Goal: Task Accomplishment & Management: Use online tool/utility

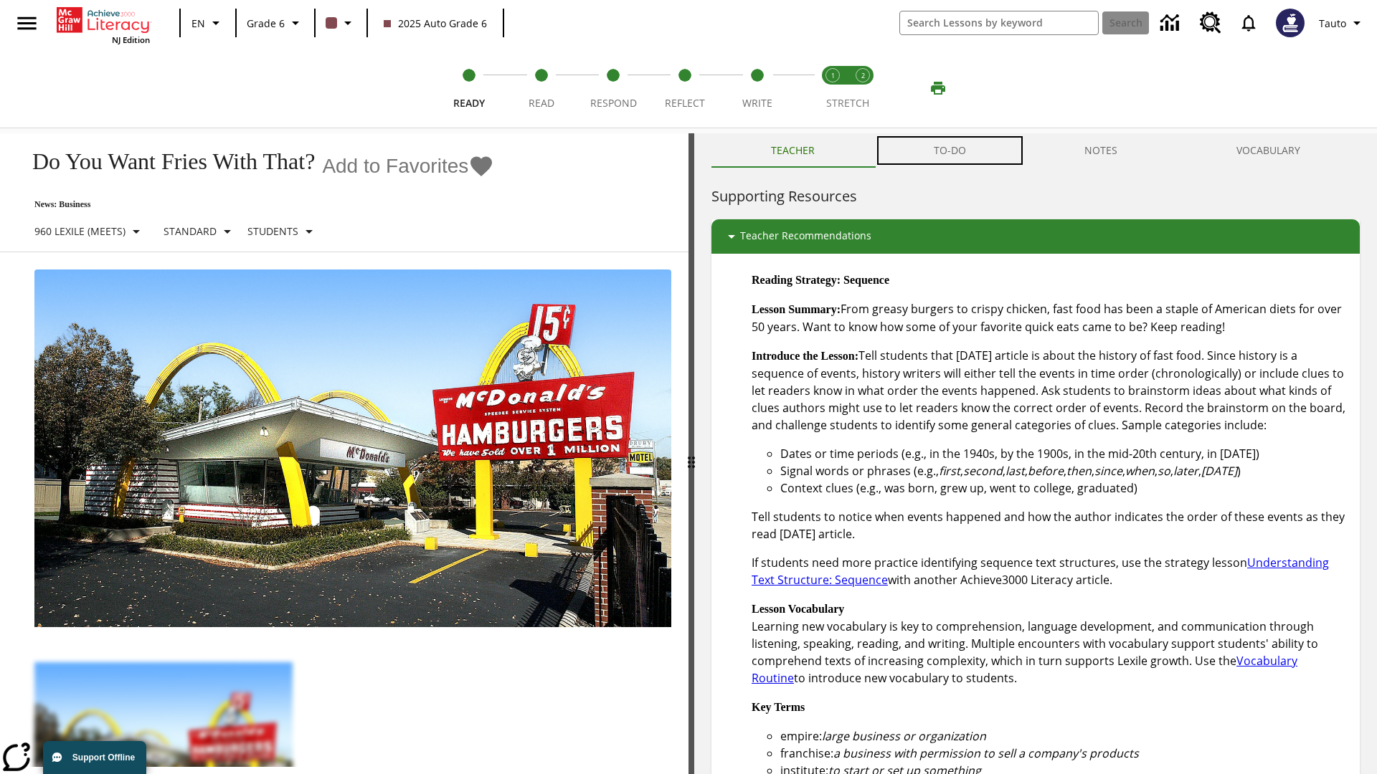
click at [950, 151] on button "TO-DO" at bounding box center [949, 150] width 151 height 34
